Goal: Transaction & Acquisition: Purchase product/service

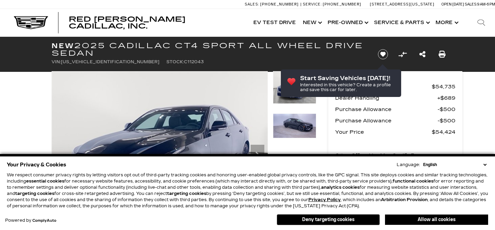
click at [483, 163] on select "English Spanish / Español English / [GEOGRAPHIC_DATA] Korean / 한국어 Vietnamese /…" at bounding box center [455, 165] width 67 height 6
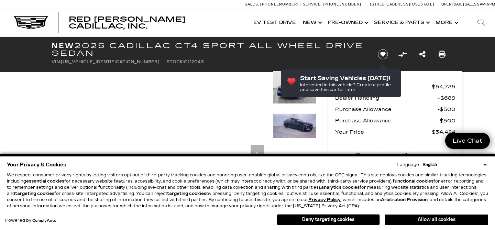
click at [395, 219] on button "Allow all cookies" at bounding box center [436, 220] width 103 height 10
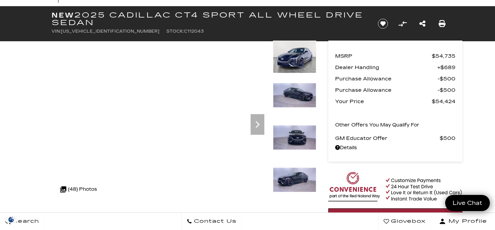
scroll to position [28, 0]
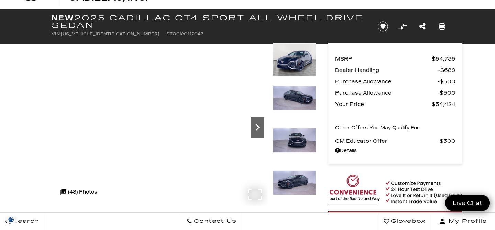
click at [256, 128] on icon "Next" at bounding box center [258, 127] width 14 height 14
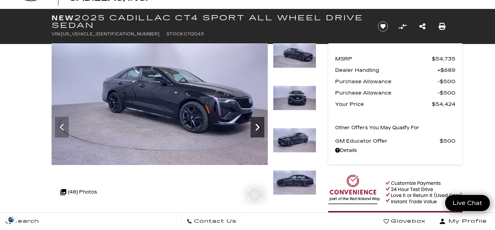
click at [256, 128] on icon "Next" at bounding box center [258, 127] width 14 height 14
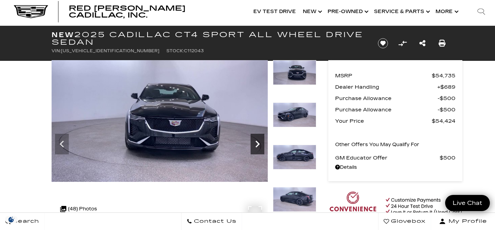
scroll to position [0, 0]
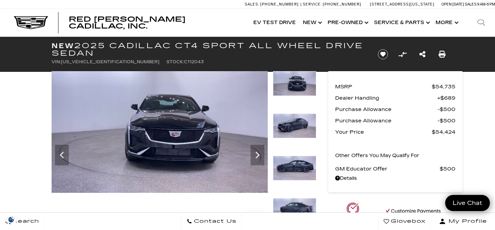
click at [185, 124] on img at bounding box center [160, 132] width 216 height 122
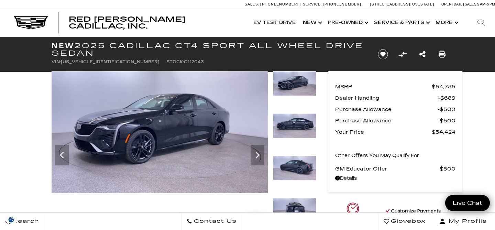
click at [137, 102] on img at bounding box center [160, 132] width 216 height 122
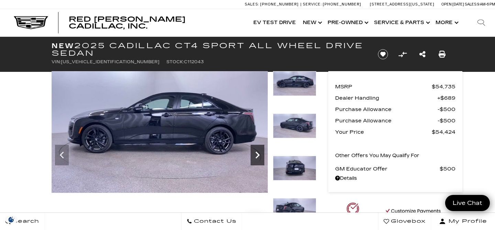
click at [262, 159] on icon "Next" at bounding box center [258, 155] width 14 height 14
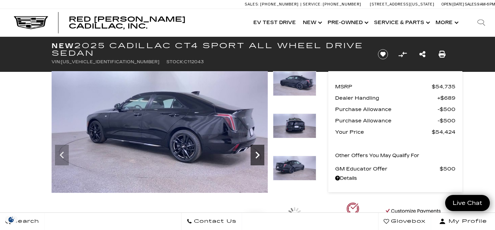
click at [262, 159] on icon "Next" at bounding box center [258, 155] width 14 height 14
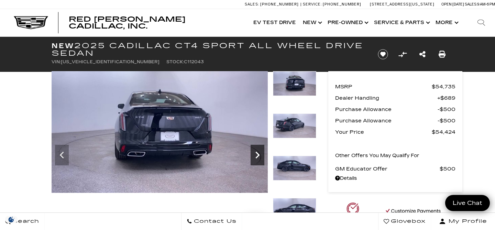
click at [255, 158] on icon "Next" at bounding box center [258, 155] width 14 height 14
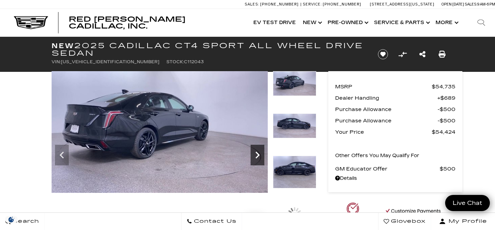
click at [255, 158] on icon "Next" at bounding box center [258, 155] width 14 height 14
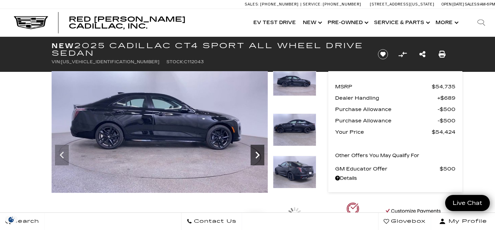
click at [255, 158] on icon "Next" at bounding box center [258, 155] width 14 height 14
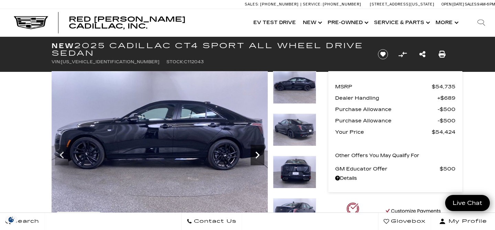
click at [257, 158] on icon "Next" at bounding box center [258, 155] width 14 height 14
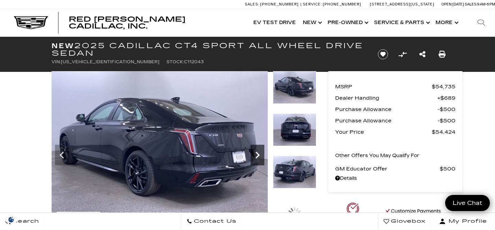
click at [257, 158] on icon "Next" at bounding box center [258, 155] width 14 height 14
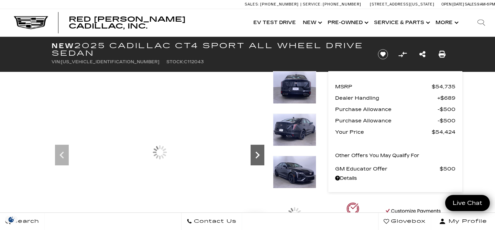
click at [257, 158] on icon "Next" at bounding box center [258, 155] width 14 height 14
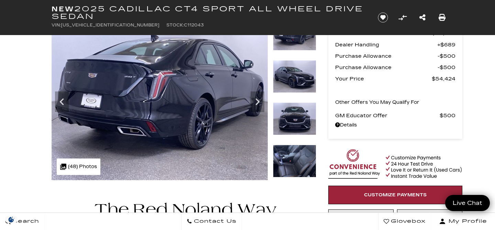
scroll to position [50, 0]
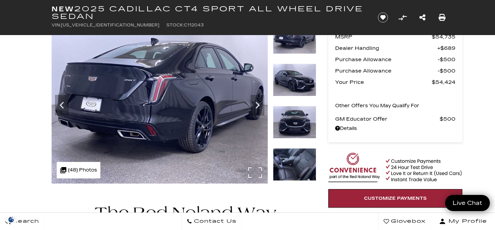
click at [79, 165] on div ".cls-1, .cls-3 { fill: #c50033; } .cls-1 { clip-rule: evenodd; } .cls-2 { clip-…" at bounding box center [79, 170] width 44 height 17
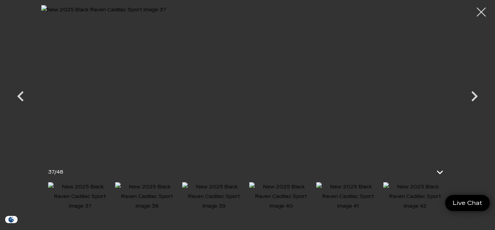
click at [481, 12] on div at bounding box center [482, 12] width 18 height 18
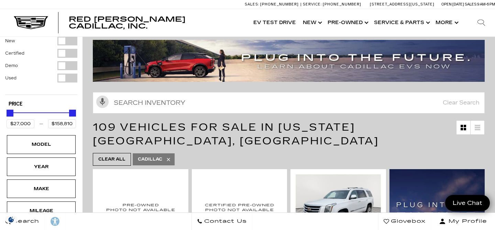
scroll to position [38, 0]
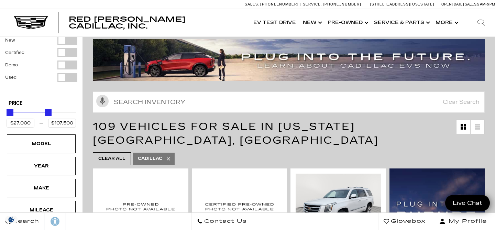
type input "$107,000"
drag, startPoint x: 72, startPoint y: 104, endPoint x: 47, endPoint y: 107, distance: 24.9
click at [47, 107] on div "Price" at bounding box center [41, 113] width 69 height 12
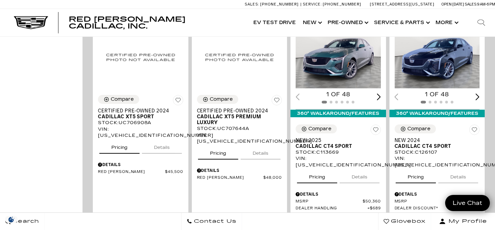
scroll to position [746, 0]
